Goal: Task Accomplishment & Management: Complete application form

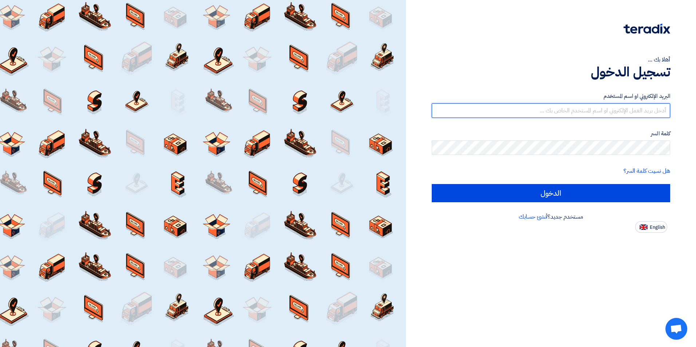
click at [655, 111] on input "text" at bounding box center [551, 110] width 239 height 15
click at [639, 111] on input "text" at bounding box center [551, 110] width 239 height 15
paste input "[DOMAIN_NAME][EMAIL_ADDRESS][DOMAIN_NAME]"
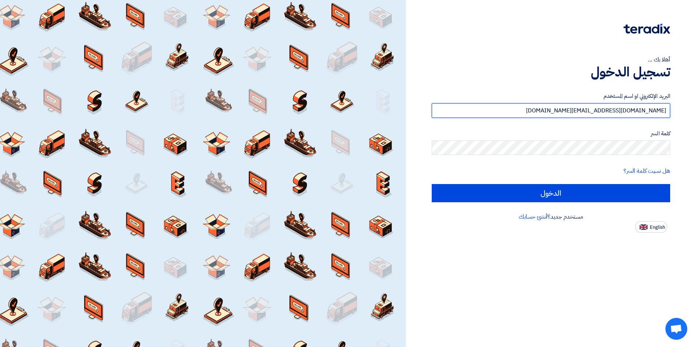
type input "[DOMAIN_NAME][EMAIL_ADDRESS][DOMAIN_NAME]"
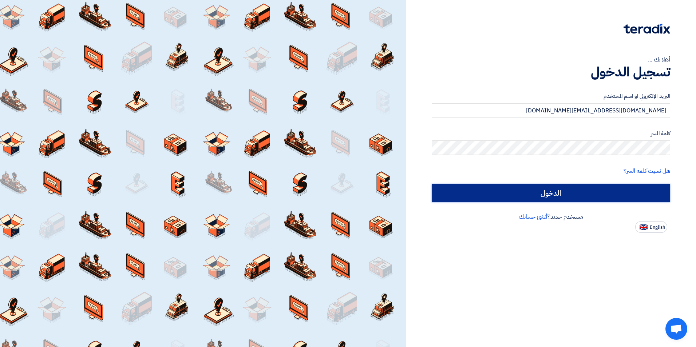
click at [629, 192] on input "الدخول" at bounding box center [551, 193] width 239 height 18
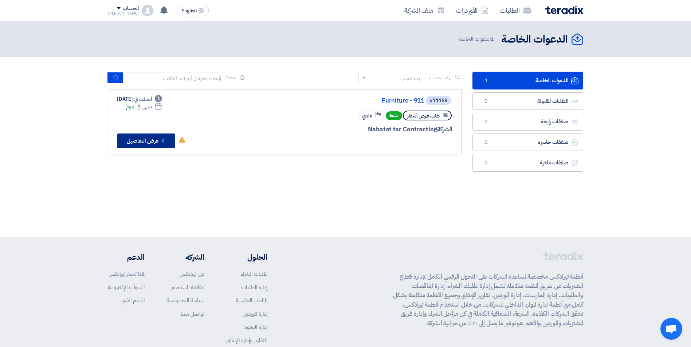
click at [142, 138] on button "Check details عرض التفاصيل" at bounding box center [146, 141] width 58 height 15
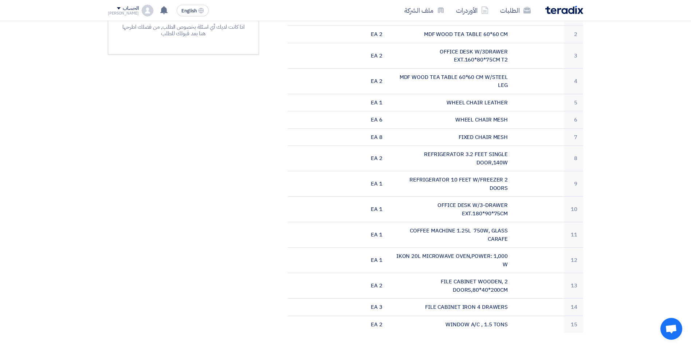
scroll to position [340, 0]
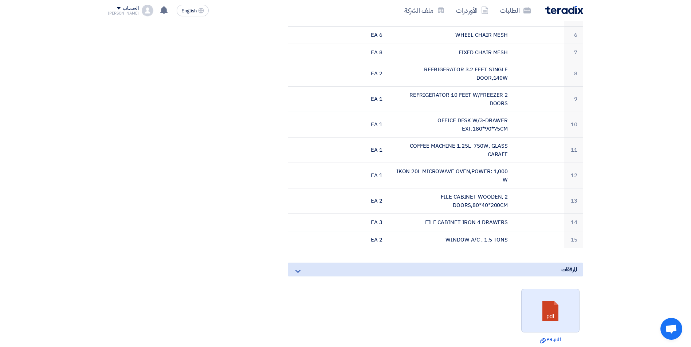
click at [545, 314] on link at bounding box center [550, 311] width 58 height 44
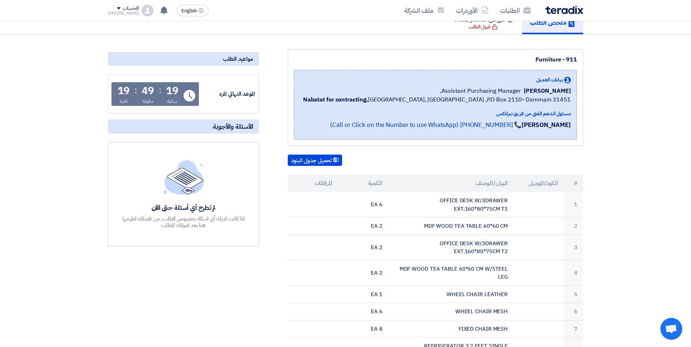
scroll to position [0, 0]
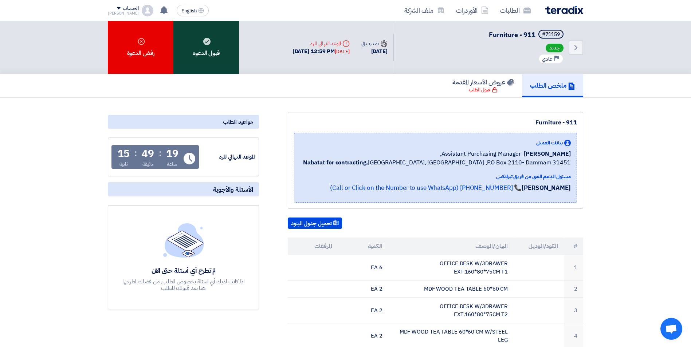
click at [224, 47] on div "قبول الدعوه" at bounding box center [206, 47] width 66 height 53
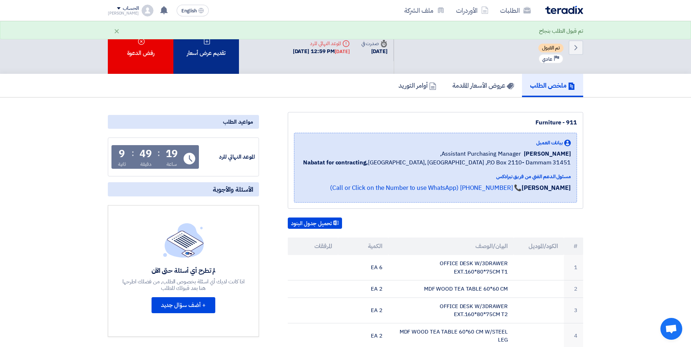
click at [209, 53] on div "تقديم عرض أسعار" at bounding box center [206, 47] width 66 height 53
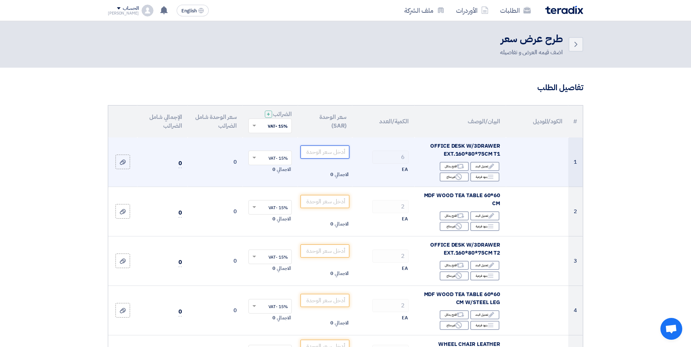
click at [328, 153] on input "number" at bounding box center [324, 152] width 49 height 13
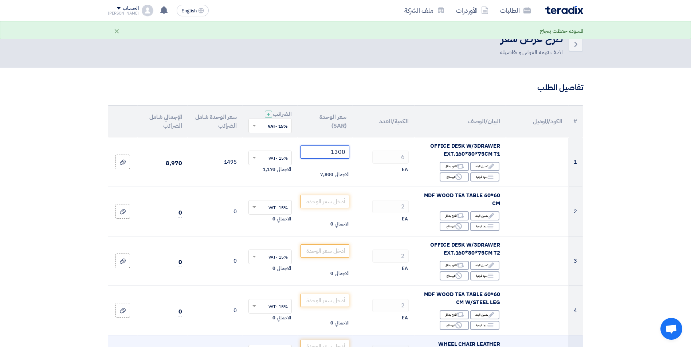
type input "1300"
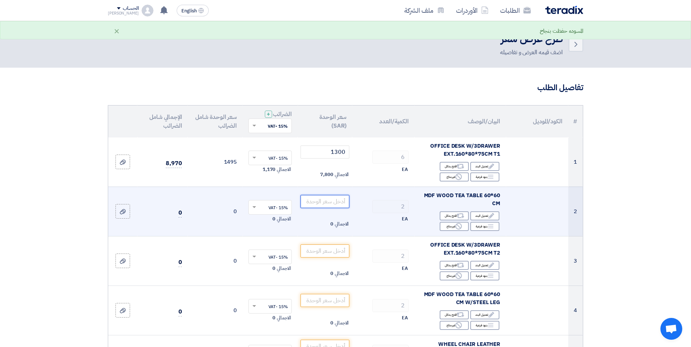
click at [330, 200] on input "number" at bounding box center [324, 201] width 49 height 13
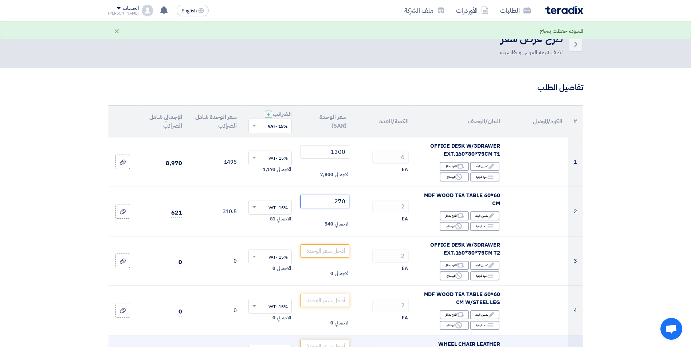
type input "270"
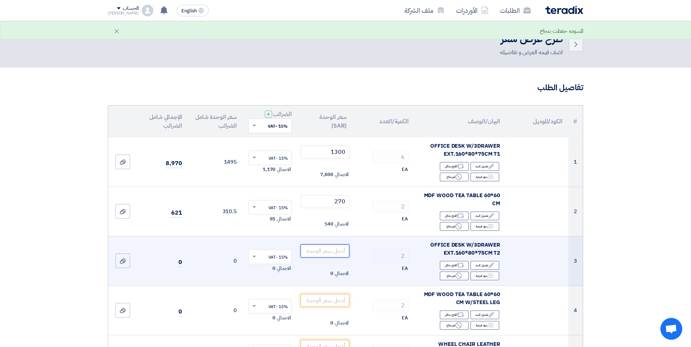
click at [327, 247] on input "number" at bounding box center [324, 251] width 49 height 13
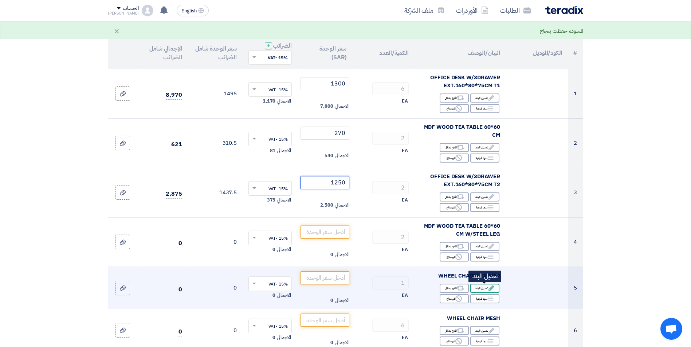
scroll to position [85, 0]
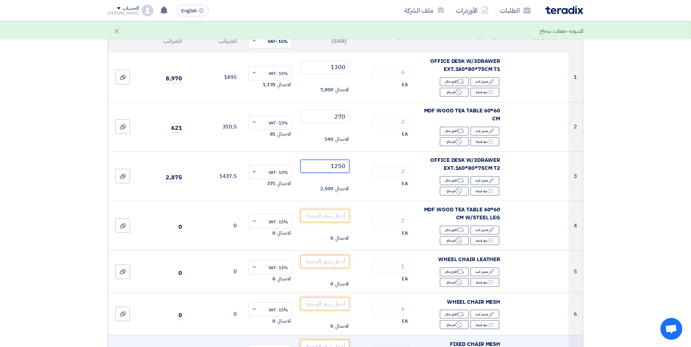
type input "1250"
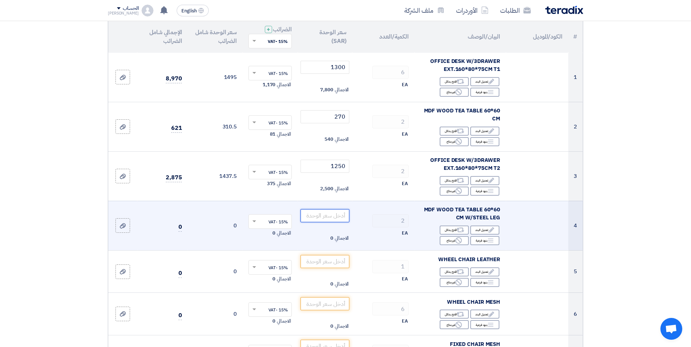
click at [329, 217] on input "number" at bounding box center [324, 215] width 49 height 13
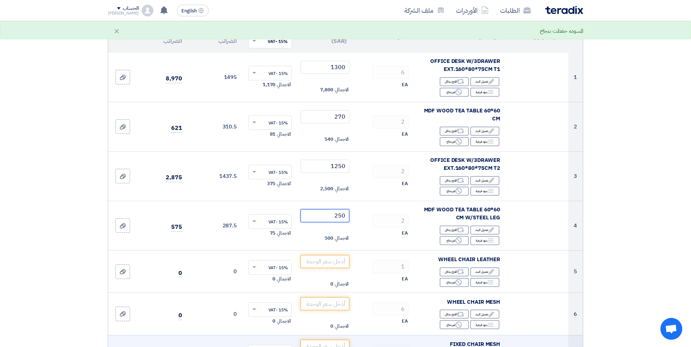
type input "250"
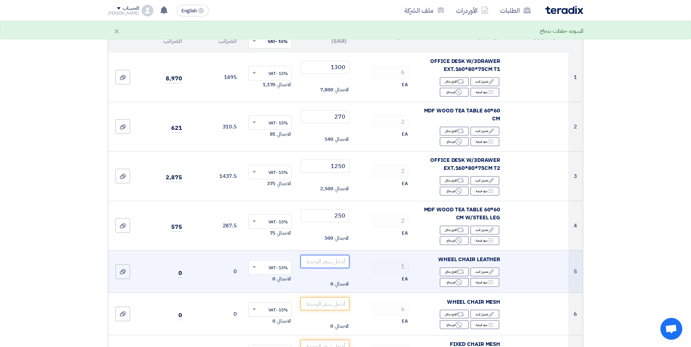
click at [324, 260] on input "number" at bounding box center [324, 261] width 49 height 13
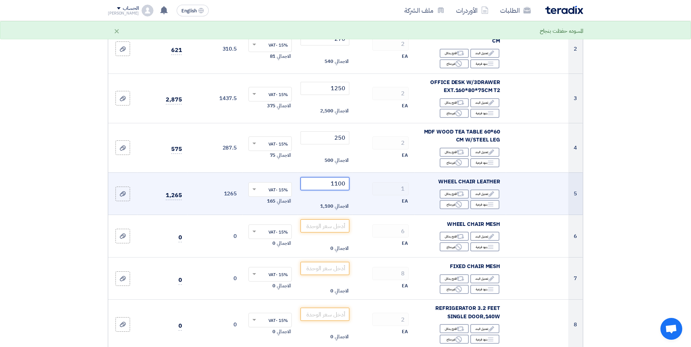
scroll to position [170, 0]
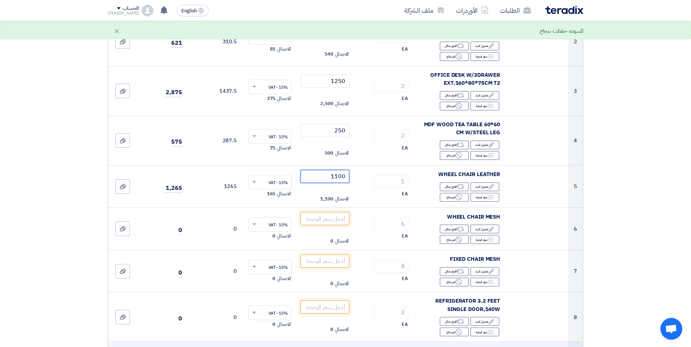
type input "1100"
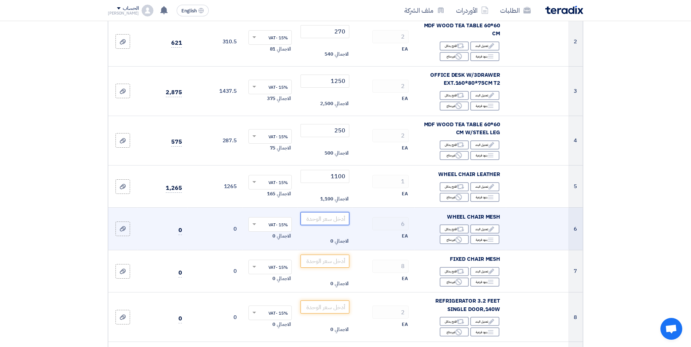
click at [339, 215] on input "number" at bounding box center [324, 218] width 49 height 13
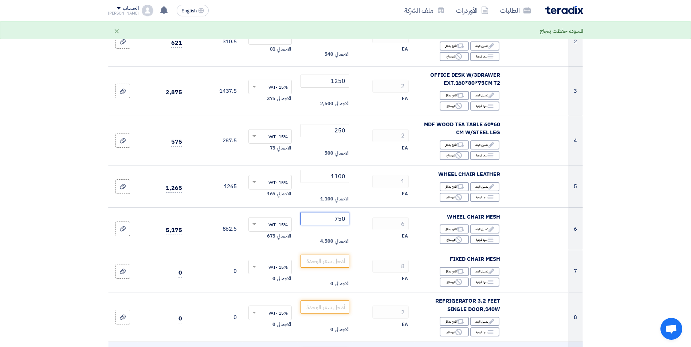
type input "750"
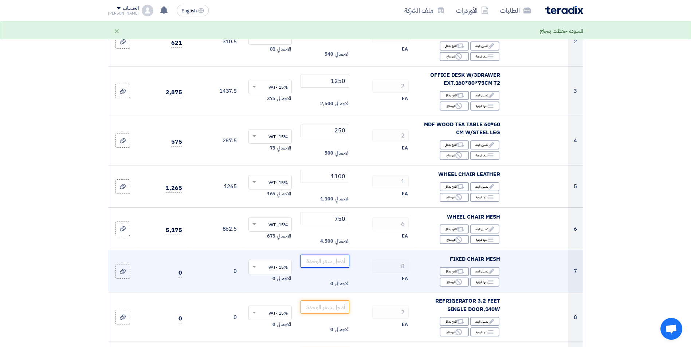
click at [337, 263] on input "number" at bounding box center [324, 261] width 49 height 13
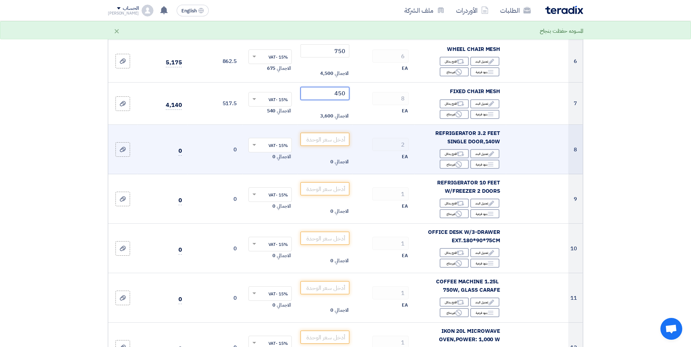
scroll to position [340, 0]
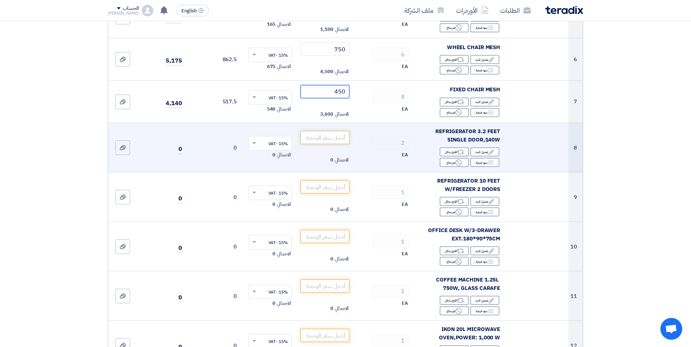
type input "450"
click at [338, 138] on input "number" at bounding box center [324, 137] width 49 height 13
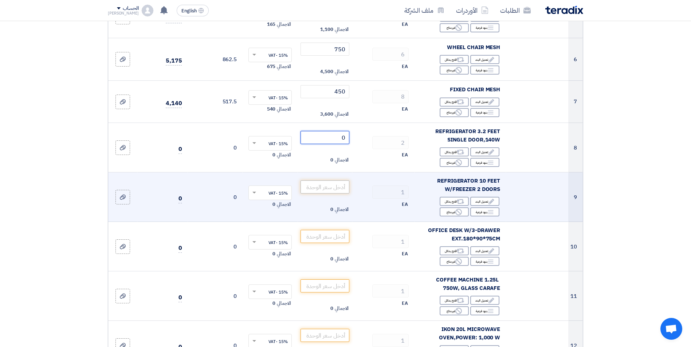
type input "0"
click at [336, 186] on input "number" at bounding box center [324, 187] width 49 height 13
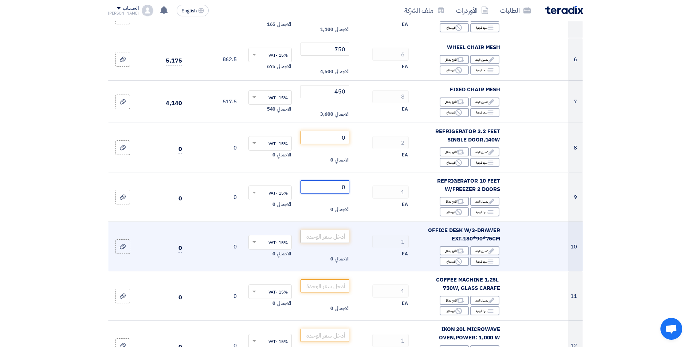
type input "0"
click at [328, 235] on input "number" at bounding box center [324, 236] width 49 height 13
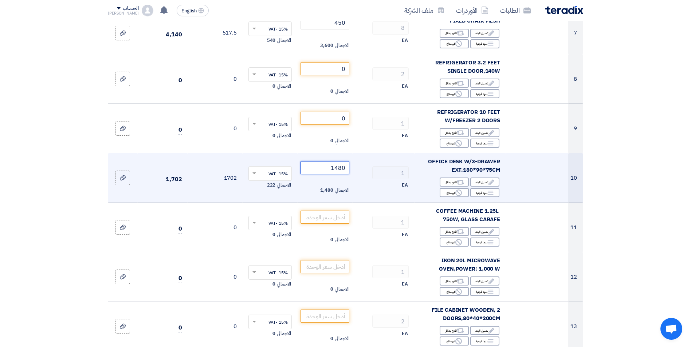
scroll to position [425, 0]
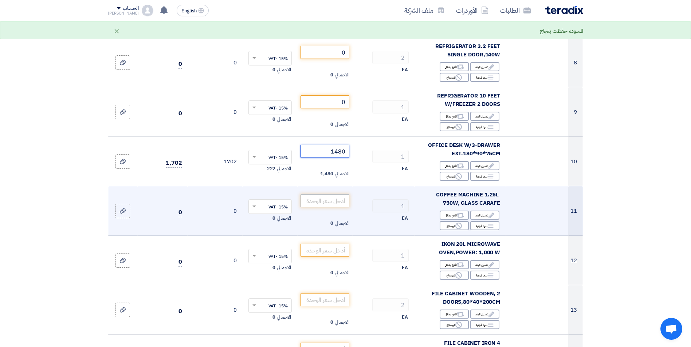
type input "1480"
click at [344, 206] on input "number" at bounding box center [324, 200] width 49 height 13
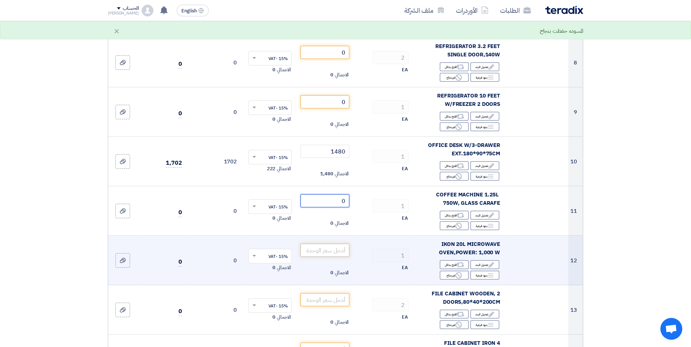
type input "0"
click at [341, 252] on input "number" at bounding box center [324, 250] width 49 height 13
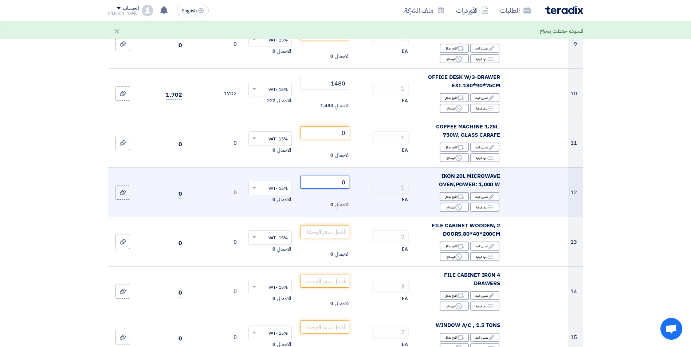
scroll to position [510, 0]
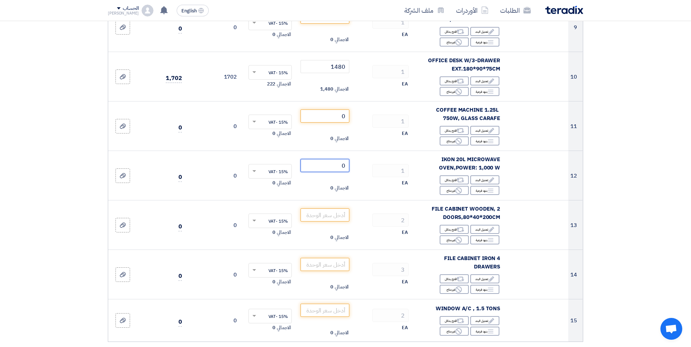
type input "0"
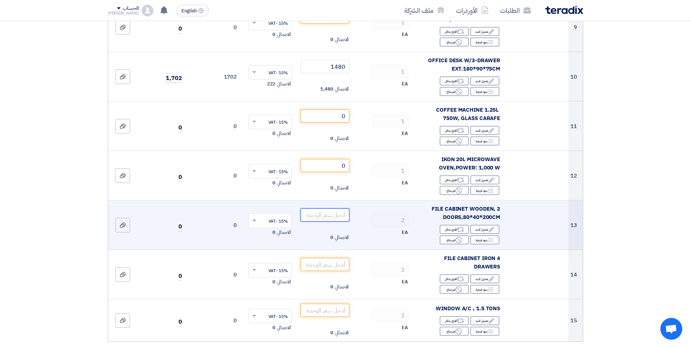
click at [332, 217] on input "number" at bounding box center [324, 215] width 49 height 13
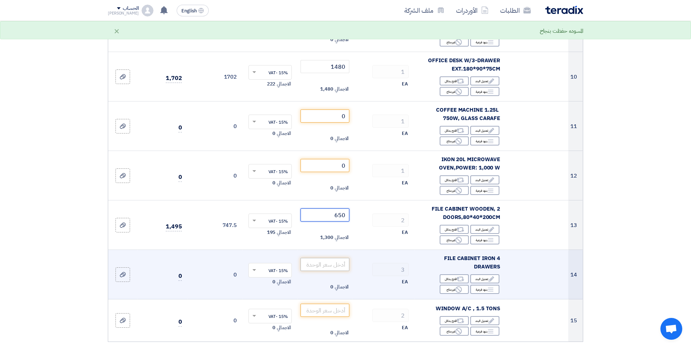
type input "650"
click at [340, 264] on input "number" at bounding box center [324, 264] width 49 height 13
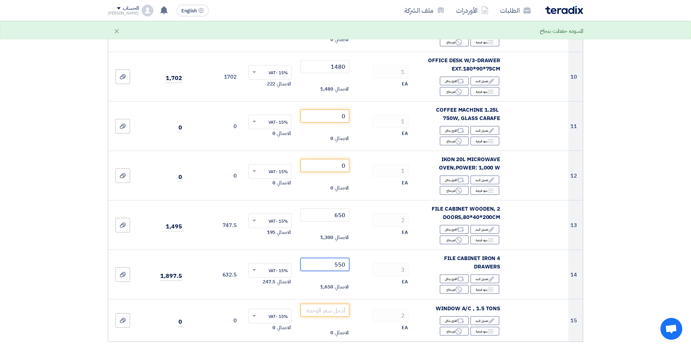
type input "550"
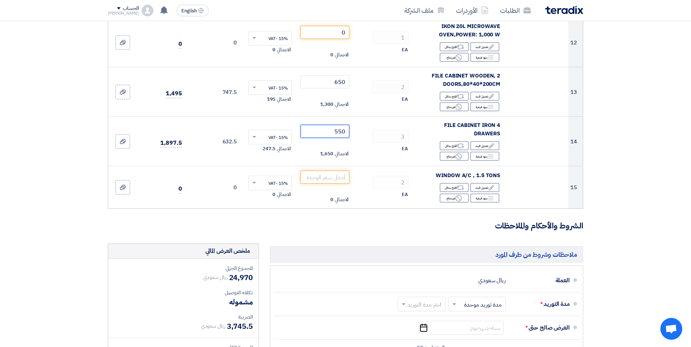
scroll to position [680, 0]
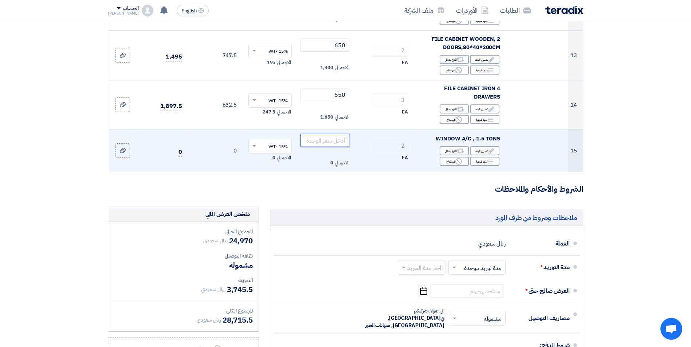
click at [334, 138] on input "number" at bounding box center [324, 140] width 49 height 13
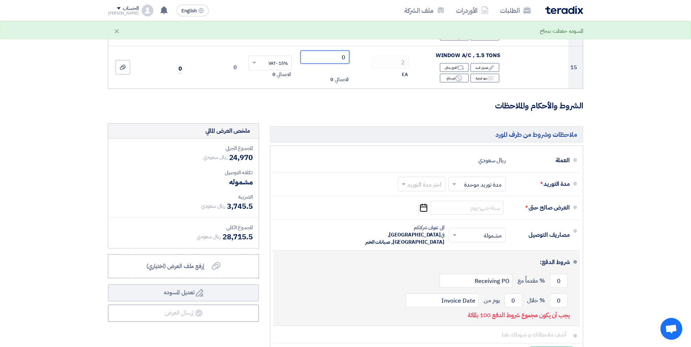
scroll to position [850, 0]
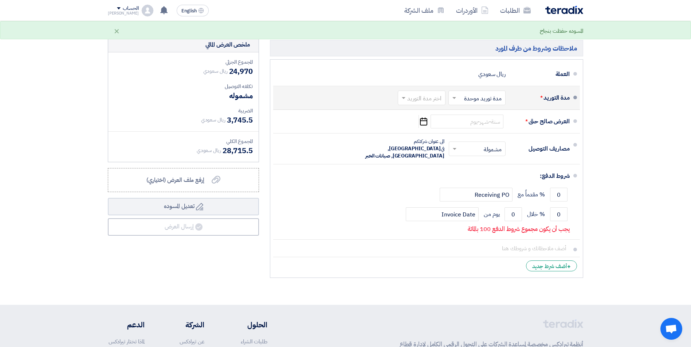
type input "0"
click at [434, 99] on input "text" at bounding box center [420, 99] width 44 height 11
click at [434, 138] on span "1-2 اسبوع" at bounding box center [430, 140] width 25 height 9
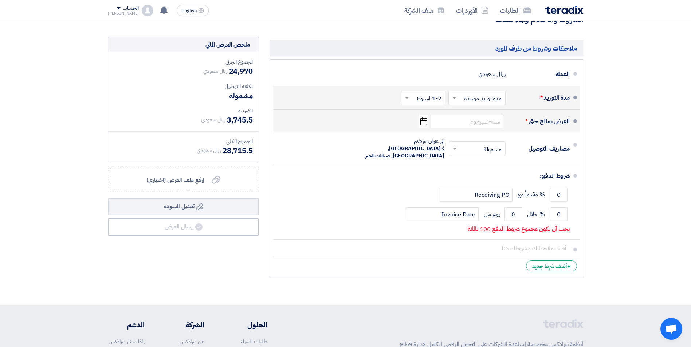
click at [426, 123] on icon "Pick a date" at bounding box center [423, 121] width 10 height 13
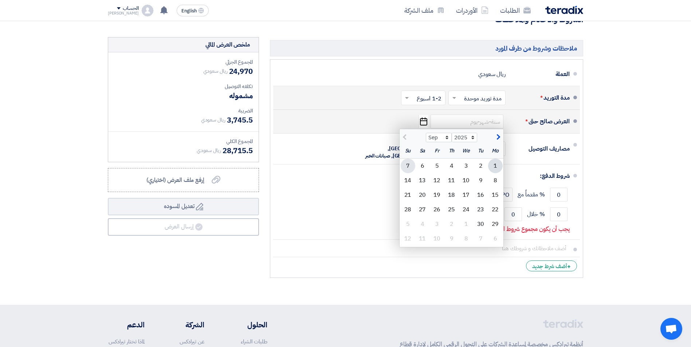
click at [409, 164] on div "7" at bounding box center [408, 166] width 15 height 15
type input "[DATE]"
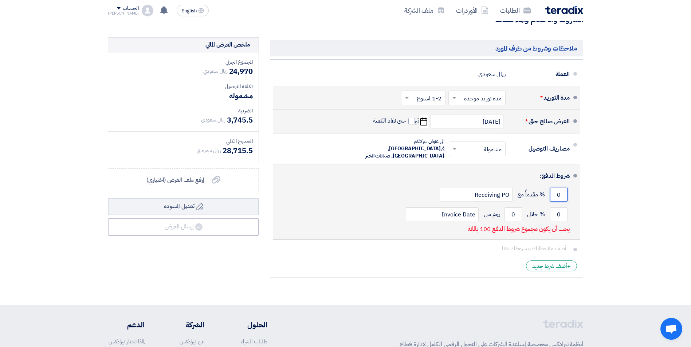
click at [558, 188] on input "0" at bounding box center [558, 195] width 17 height 14
click at [561, 188] on input "0" at bounding box center [558, 195] width 17 height 14
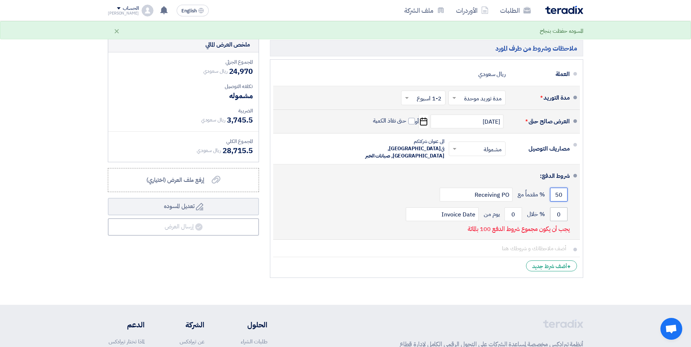
type input "50"
click at [560, 208] on input "0" at bounding box center [558, 215] width 17 height 14
type input "50"
click at [514, 209] on input "0" at bounding box center [512, 215] width 17 height 14
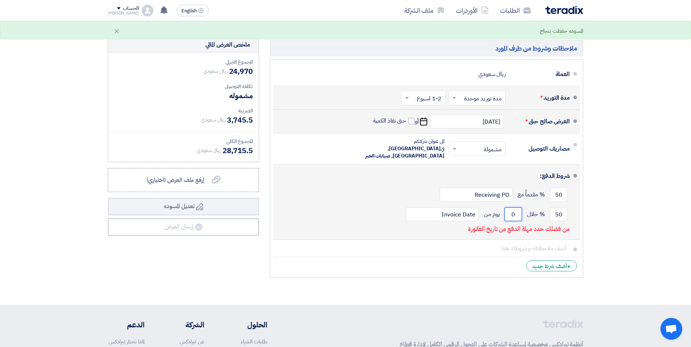
click at [514, 209] on input "0" at bounding box center [512, 215] width 17 height 14
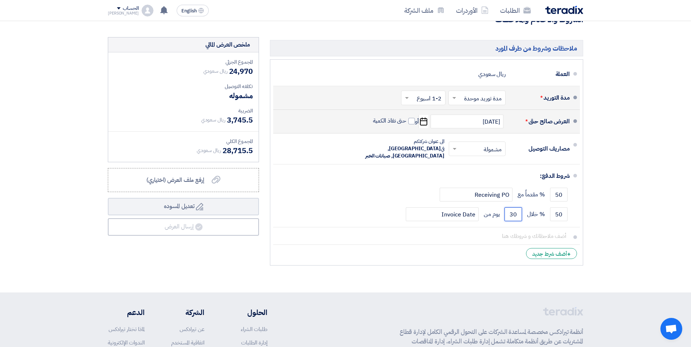
type input "30"
click at [210, 178] on div "إرفع ملف العرض (اختياري) إرفع ملف العرض (اختياري)" at bounding box center [183, 180] width 74 height 9
click at [0, 0] on input "إرفع ملف العرض (اختياري) إرفع ملف العرض (اختياري)" at bounding box center [0, 0] width 0 height 0
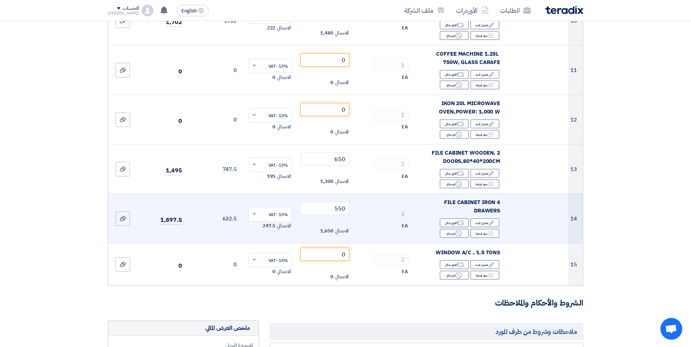
scroll to position [445, 0]
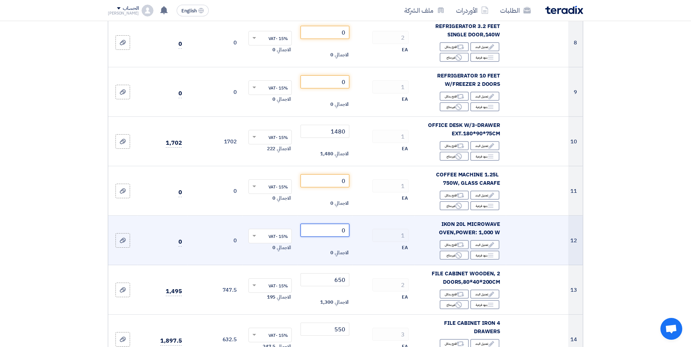
click at [335, 227] on input "0" at bounding box center [324, 230] width 49 height 13
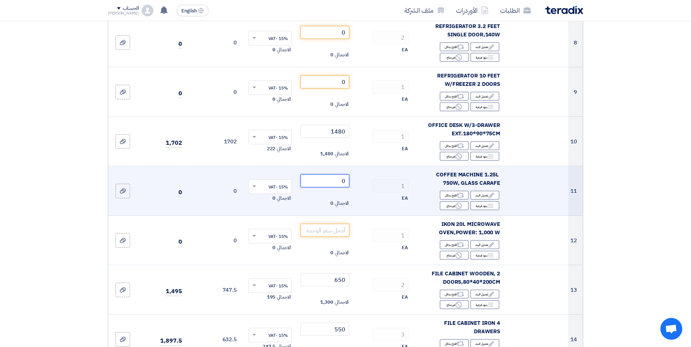
click at [334, 181] on input "0" at bounding box center [324, 180] width 49 height 13
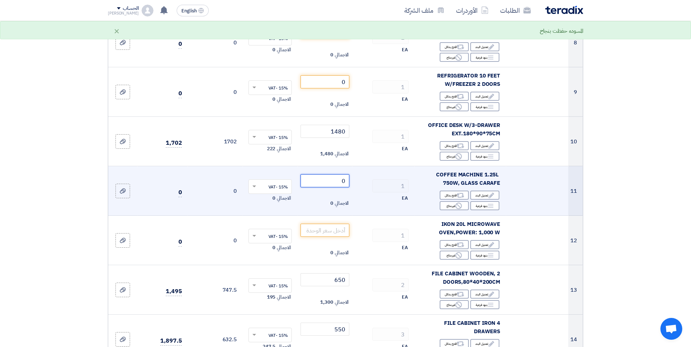
click at [334, 181] on input "0" at bounding box center [324, 180] width 49 height 13
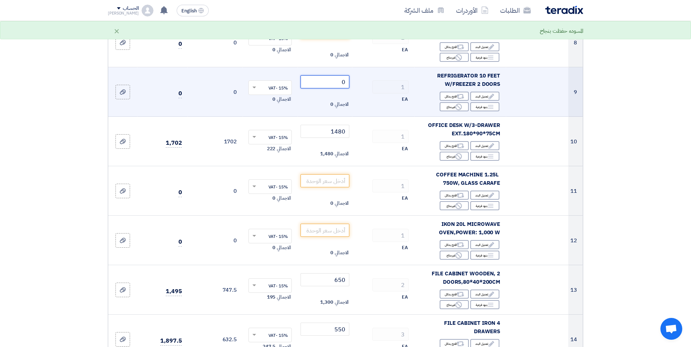
click at [318, 83] on input "0" at bounding box center [324, 81] width 49 height 13
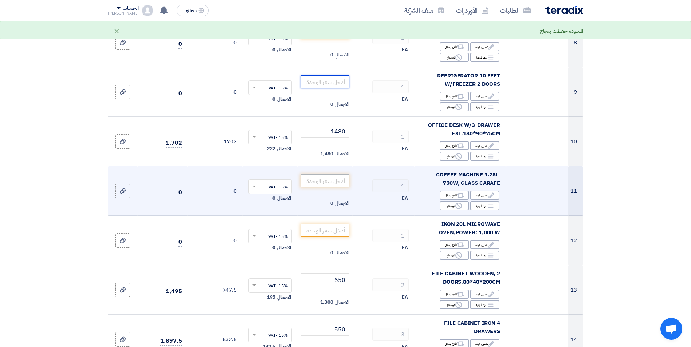
scroll to position [530, 0]
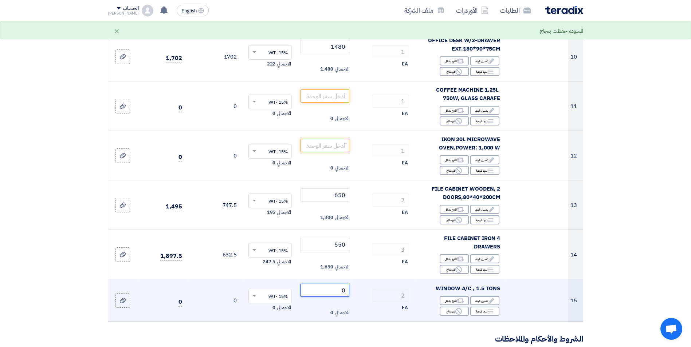
click at [331, 288] on input "0" at bounding box center [324, 290] width 49 height 13
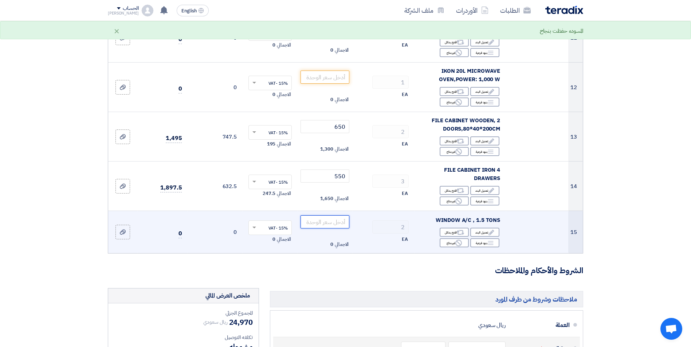
scroll to position [615, 0]
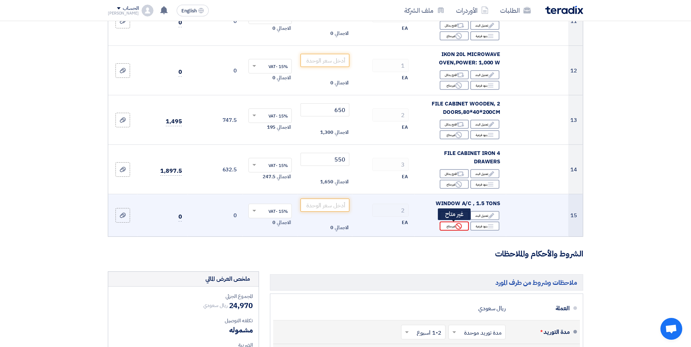
click at [451, 227] on div "Reject غير متاح" at bounding box center [454, 226] width 29 height 9
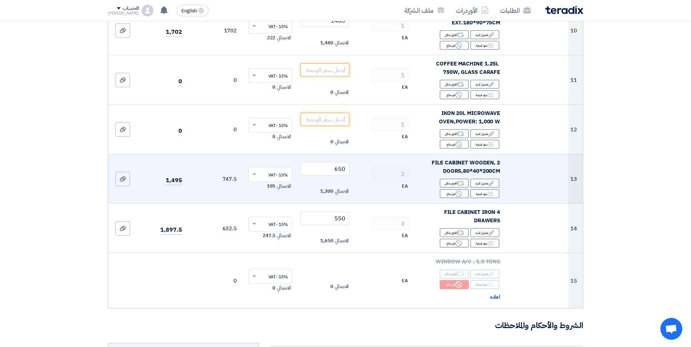
scroll to position [530, 0]
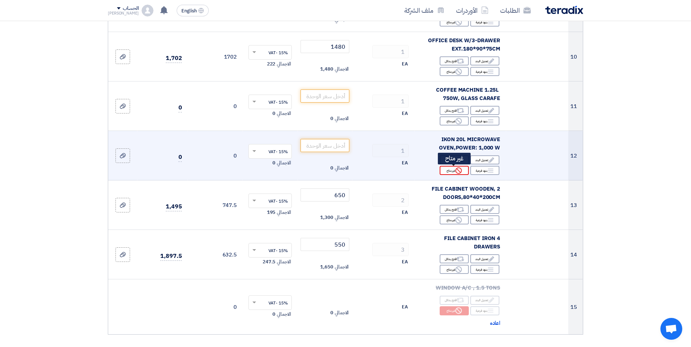
click at [455, 172] on icon "Reject" at bounding box center [458, 171] width 7 height 7
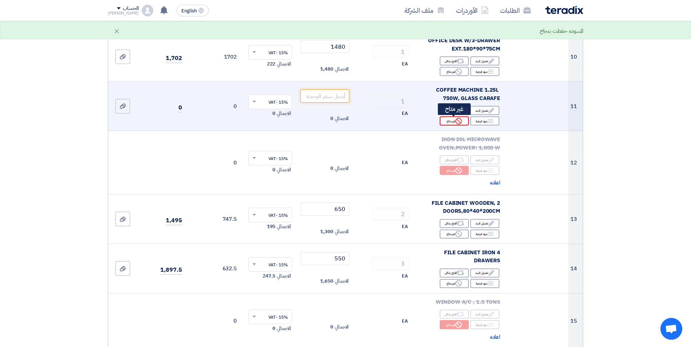
click at [452, 123] on div "Reject غير متاح" at bounding box center [454, 121] width 29 height 9
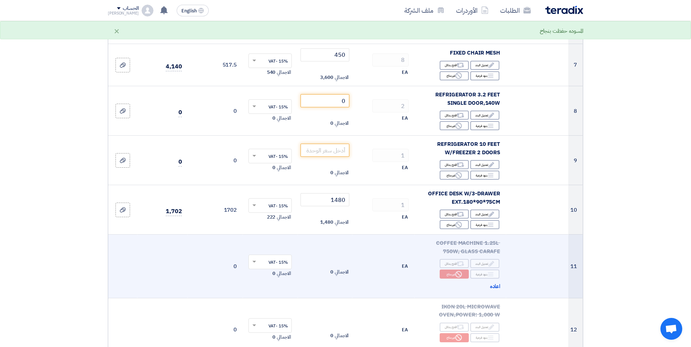
scroll to position [360, 0]
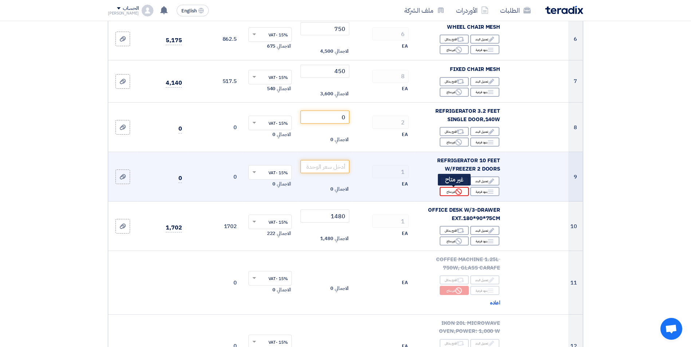
click at [449, 191] on div "Reject غير متاح" at bounding box center [454, 191] width 29 height 9
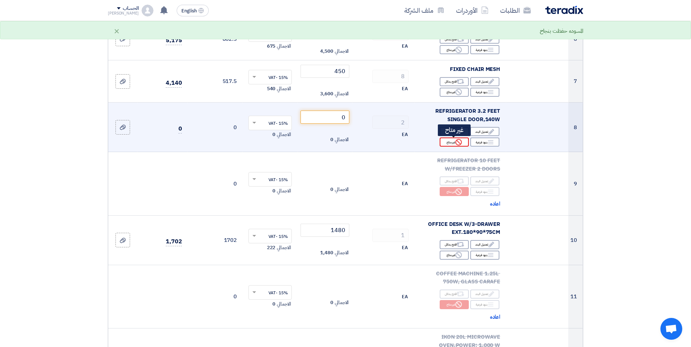
click at [458, 144] on icon "Reject" at bounding box center [458, 142] width 7 height 7
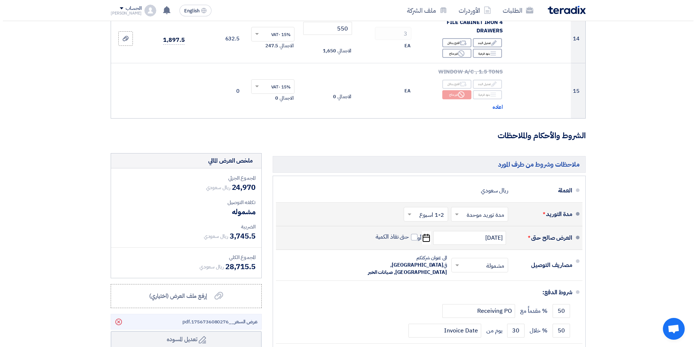
scroll to position [1054, 0]
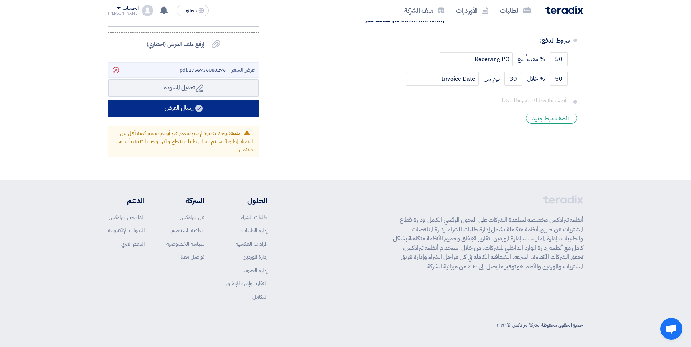
click at [208, 111] on button "إرسال العرض" at bounding box center [183, 108] width 151 height 17
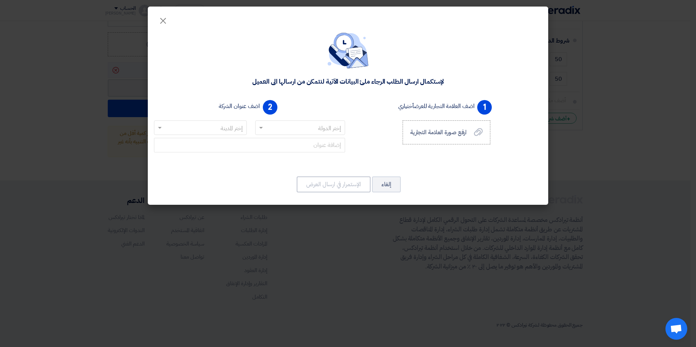
click at [269, 128] on input "text" at bounding box center [305, 128] width 76 height 12
type input "س"
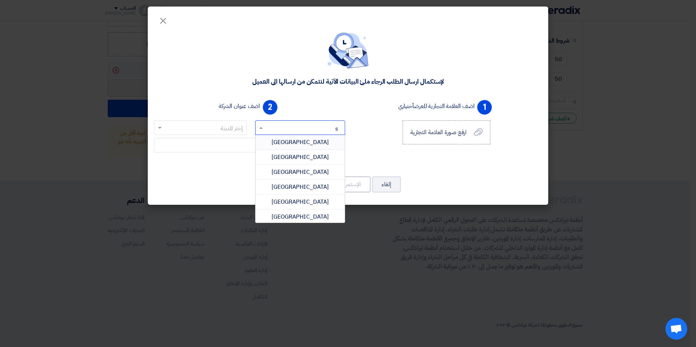
type input "sa"
click at [302, 185] on span "[GEOGRAPHIC_DATA]" at bounding box center [300, 187] width 57 height 9
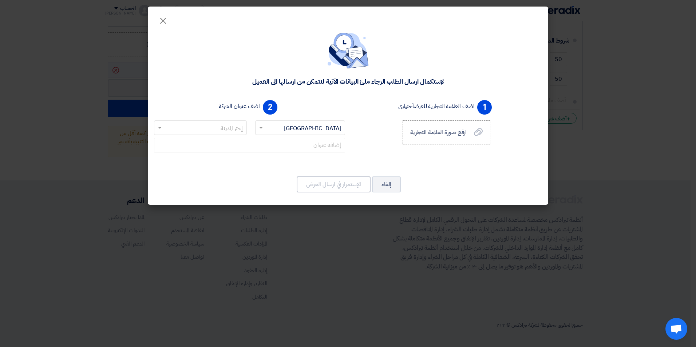
click at [221, 131] on input "text" at bounding box center [204, 128] width 78 height 12
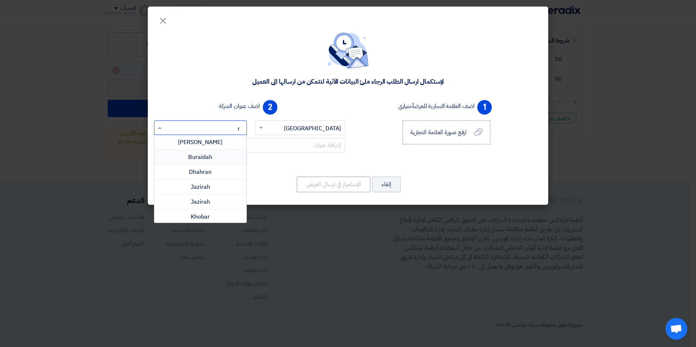
type input "ri"
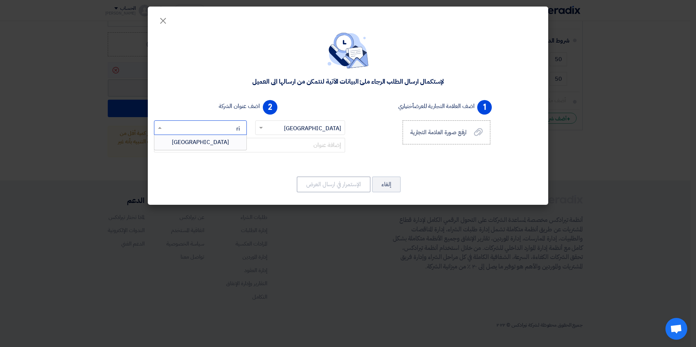
click at [208, 145] on span "[GEOGRAPHIC_DATA]" at bounding box center [200, 142] width 57 height 9
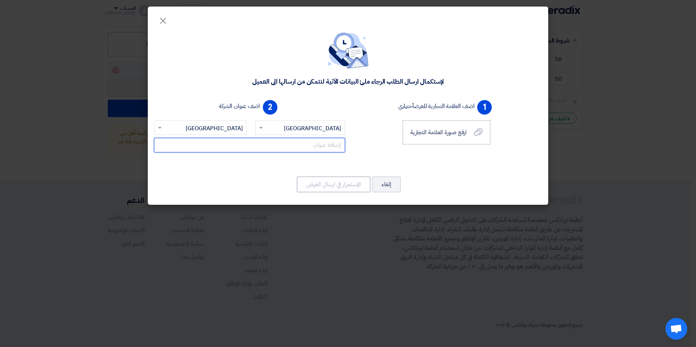
click at [321, 147] on input "text" at bounding box center [249, 145] width 191 height 15
type input "h"
type input "[GEOGRAPHIC_DATA]"
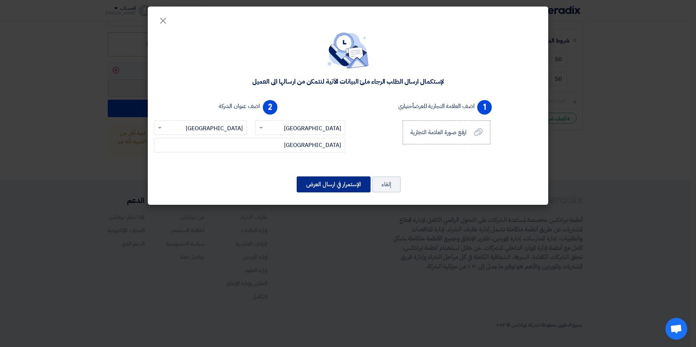
click at [338, 186] on button "الإستمرار في ارسال العرض" at bounding box center [334, 185] width 74 height 16
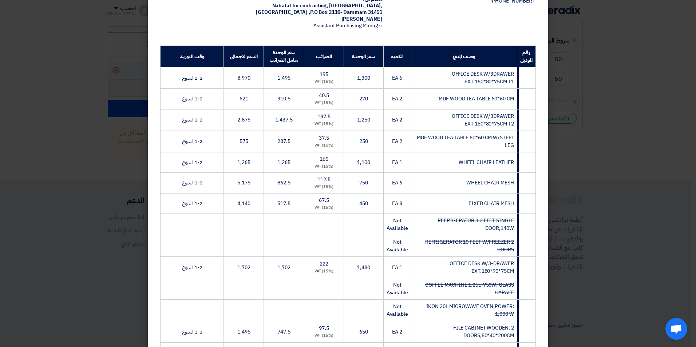
scroll to position [0, 0]
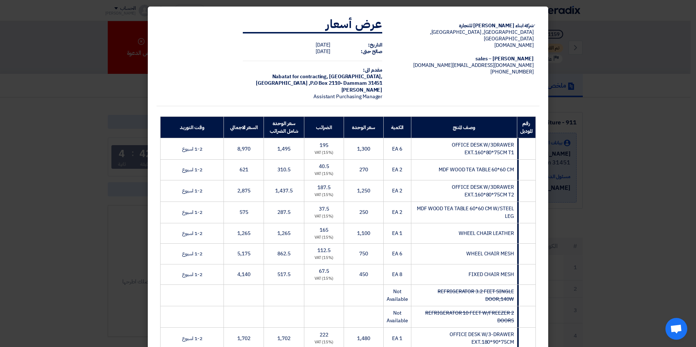
click at [605, 140] on modal-container "ِشركة ابناء [PERSON_NAME] للتجارة [GEOGRAPHIC_DATA], [GEOGRAPHIC_DATA], [GEOGRA…" at bounding box center [348, 173] width 696 height 347
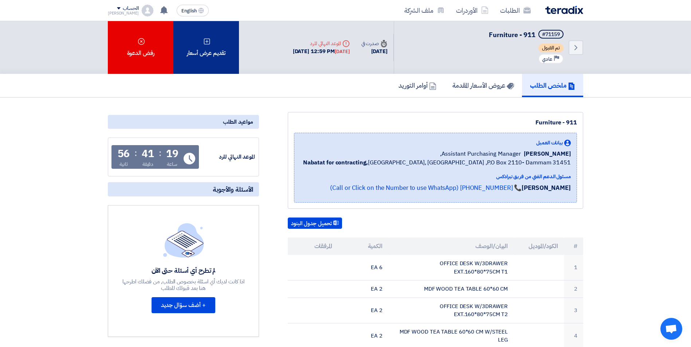
click at [220, 52] on div "تقديم عرض أسعار" at bounding box center [206, 47] width 66 height 53
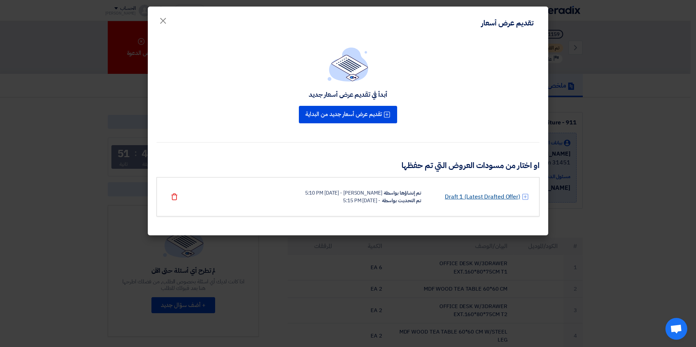
click at [476, 195] on link "Draft 1 (Latest Drafted Offer)" at bounding box center [482, 197] width 75 height 9
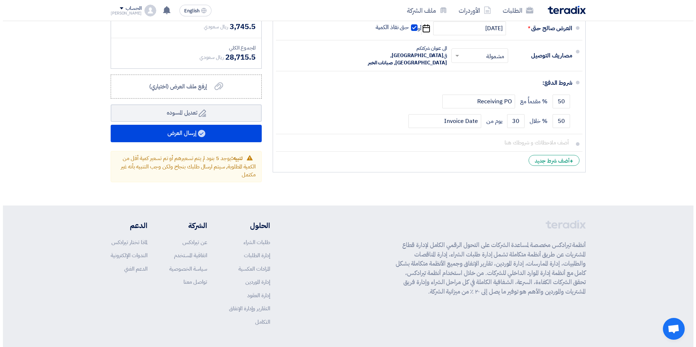
scroll to position [1037, 0]
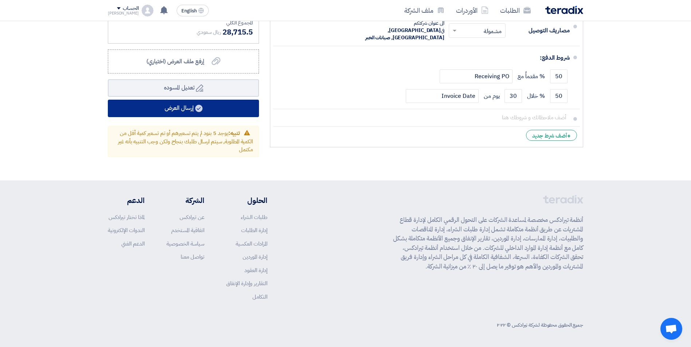
click at [182, 105] on button "إرسال العرض" at bounding box center [183, 108] width 151 height 17
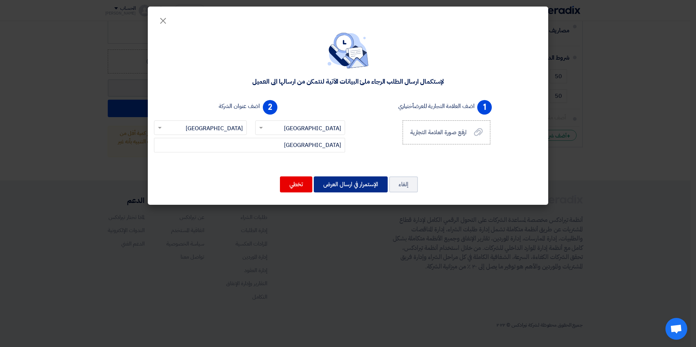
click at [352, 186] on button "الإستمرار في ارسال العرض" at bounding box center [351, 185] width 74 height 16
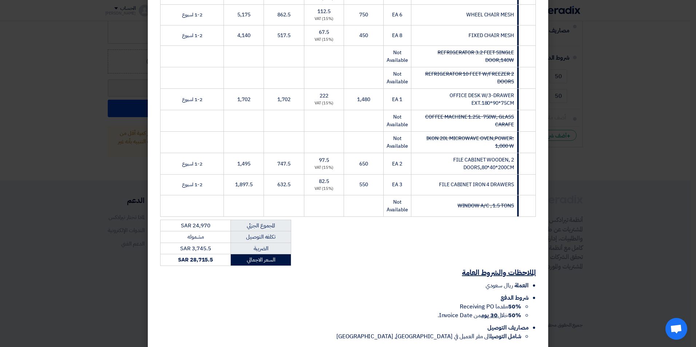
scroll to position [279, 0]
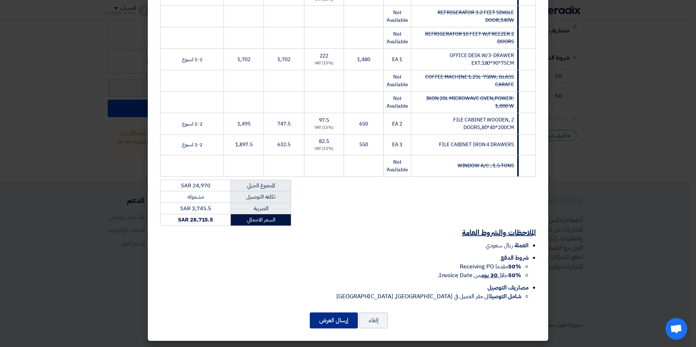
click at [338, 319] on button "إرسال العرض" at bounding box center [334, 321] width 48 height 16
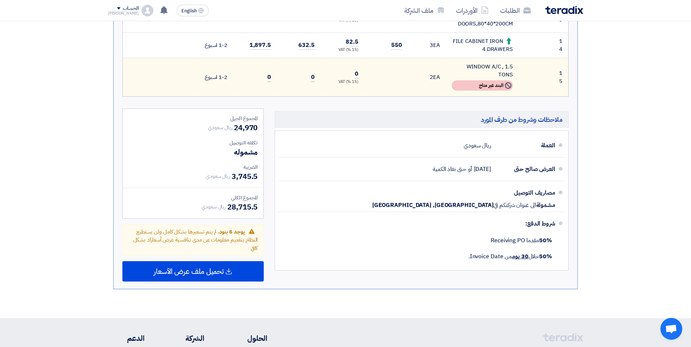
scroll to position [680, 0]
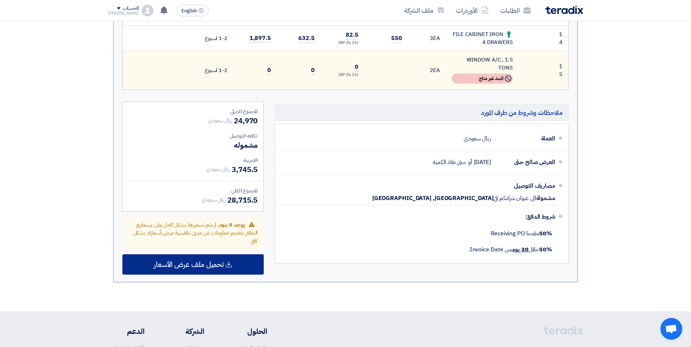
click at [218, 261] on span "تحميل ملف عرض الأسعار" at bounding box center [189, 264] width 70 height 7
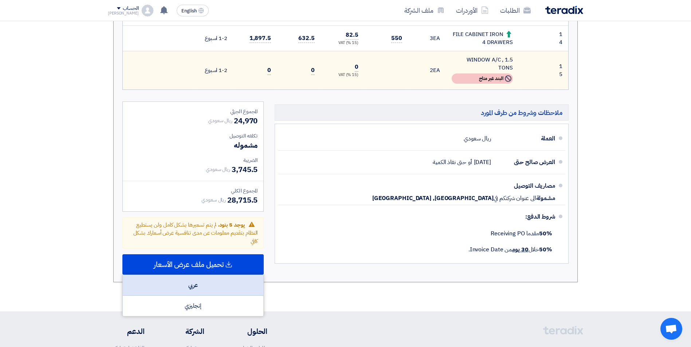
click at [193, 275] on div "عربي" at bounding box center [193, 285] width 141 height 21
